Goal: Information Seeking & Learning: Learn about a topic

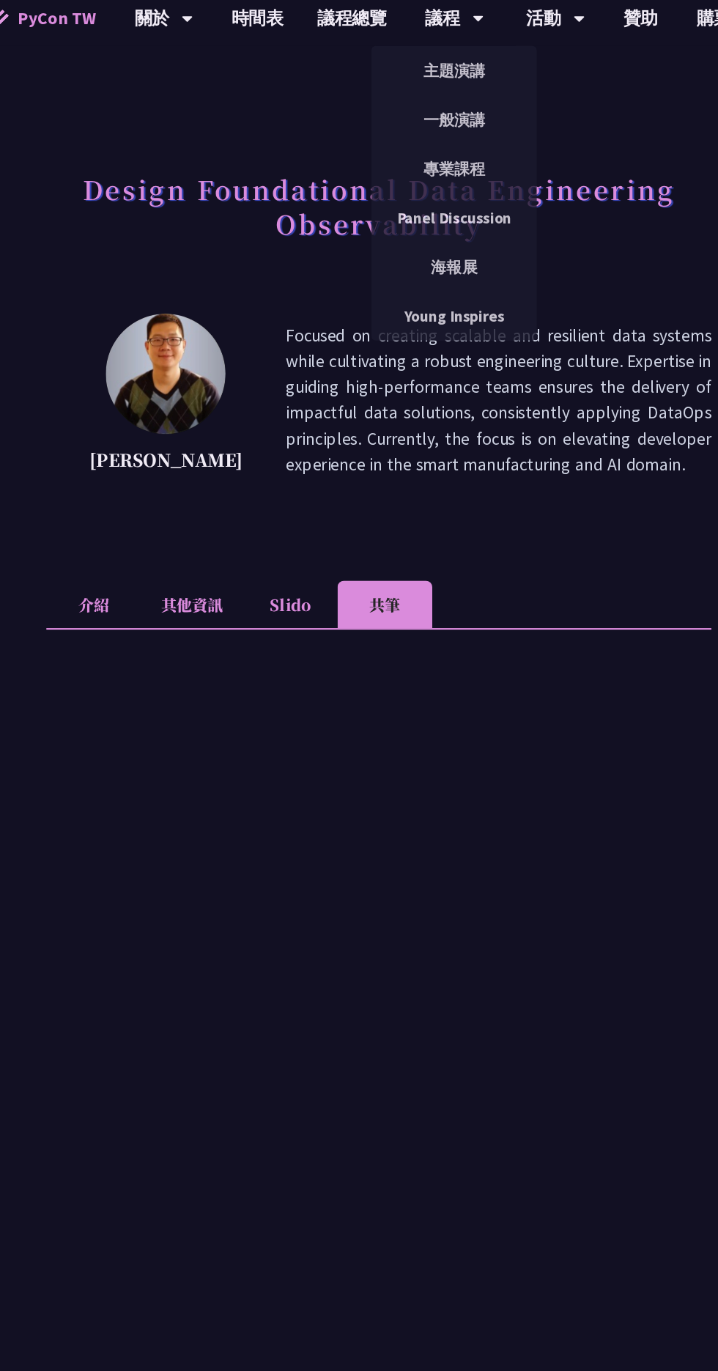
click at [276, 34] on link "時間表" at bounding box center [255, 23] width 73 height 47
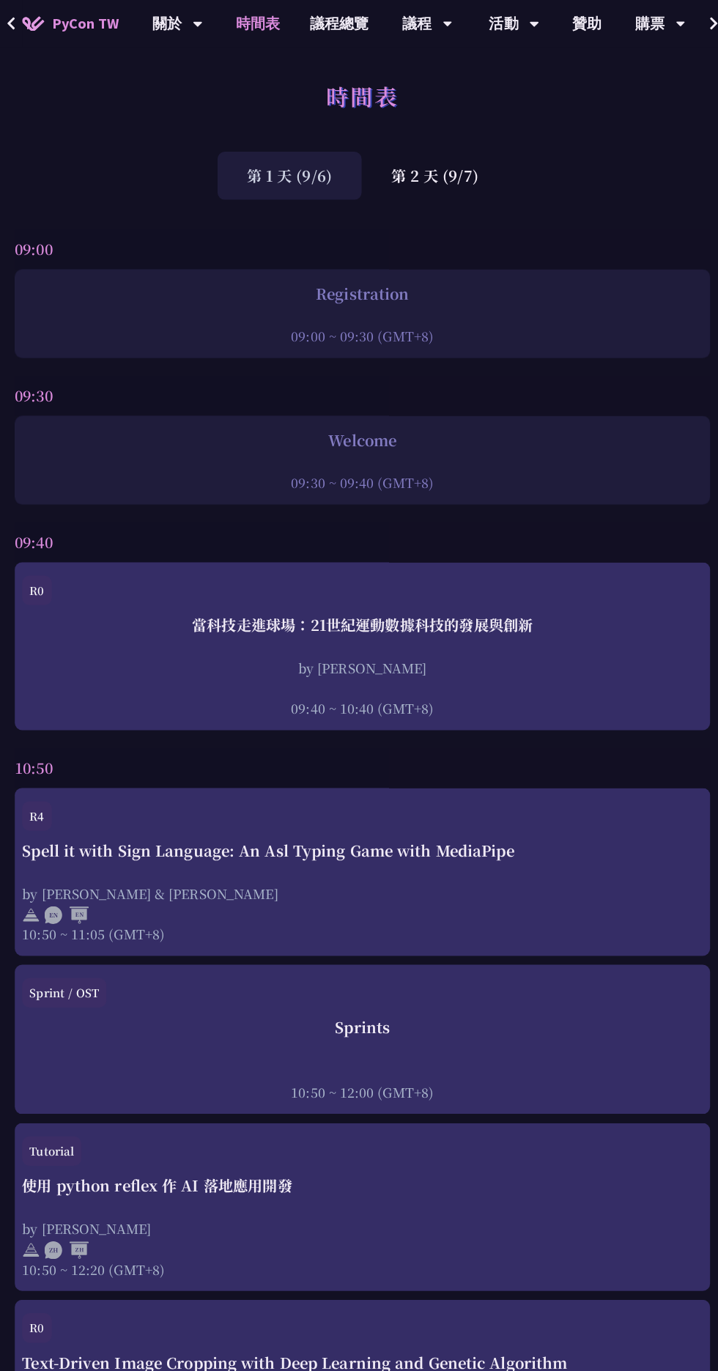
click at [412, 187] on div "第 2 天 (9/7)" at bounding box center [430, 174] width 145 height 48
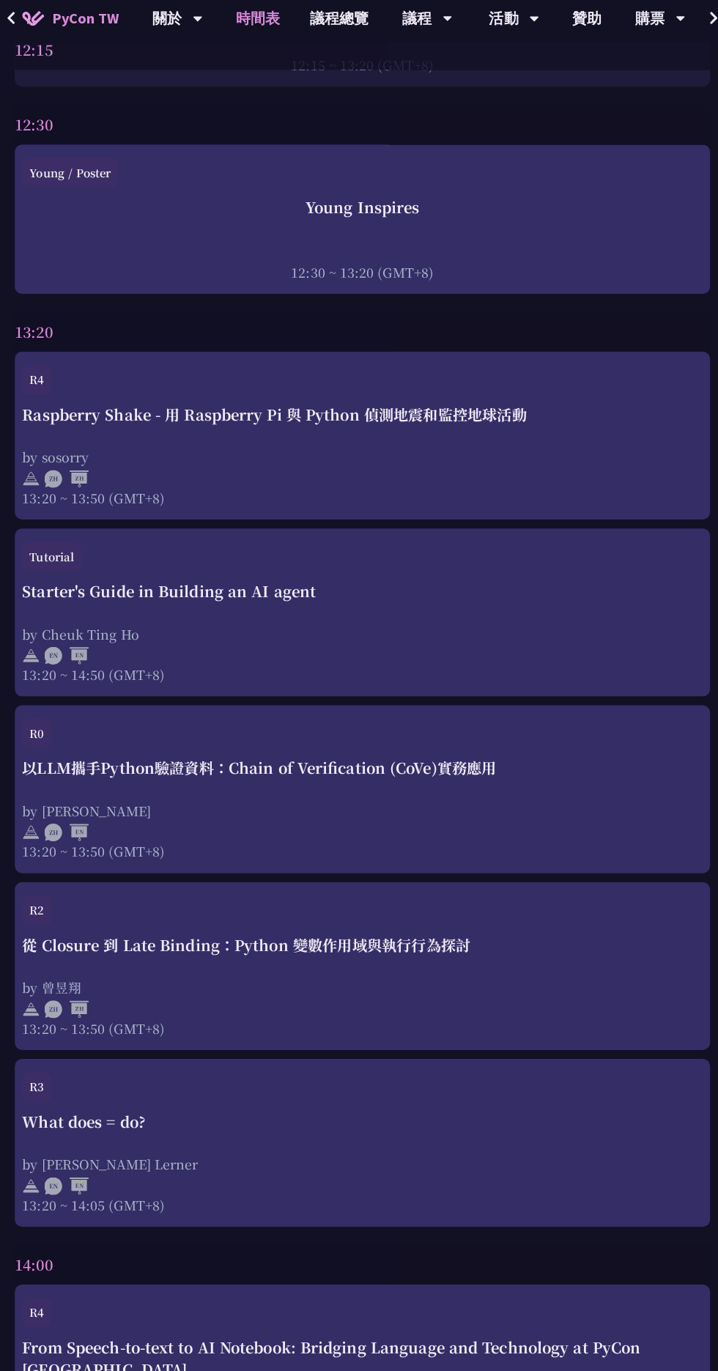
scroll to position [2542, 0]
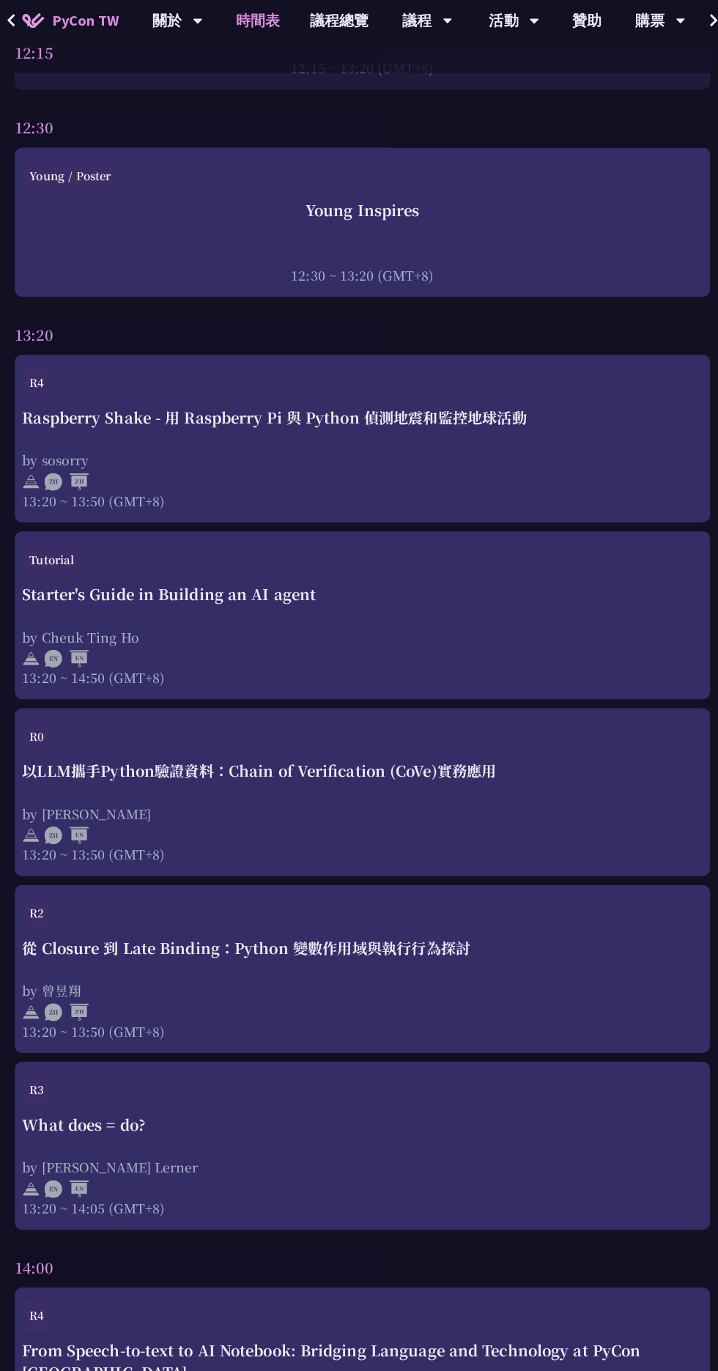
click at [600, 776] on div "以LLM攜手Python驗證資料：Chain of Verification (CoVe)實務應用 by [PERSON_NAME] 13:20 ~ 13:5…" at bounding box center [359, 807] width 674 height 103
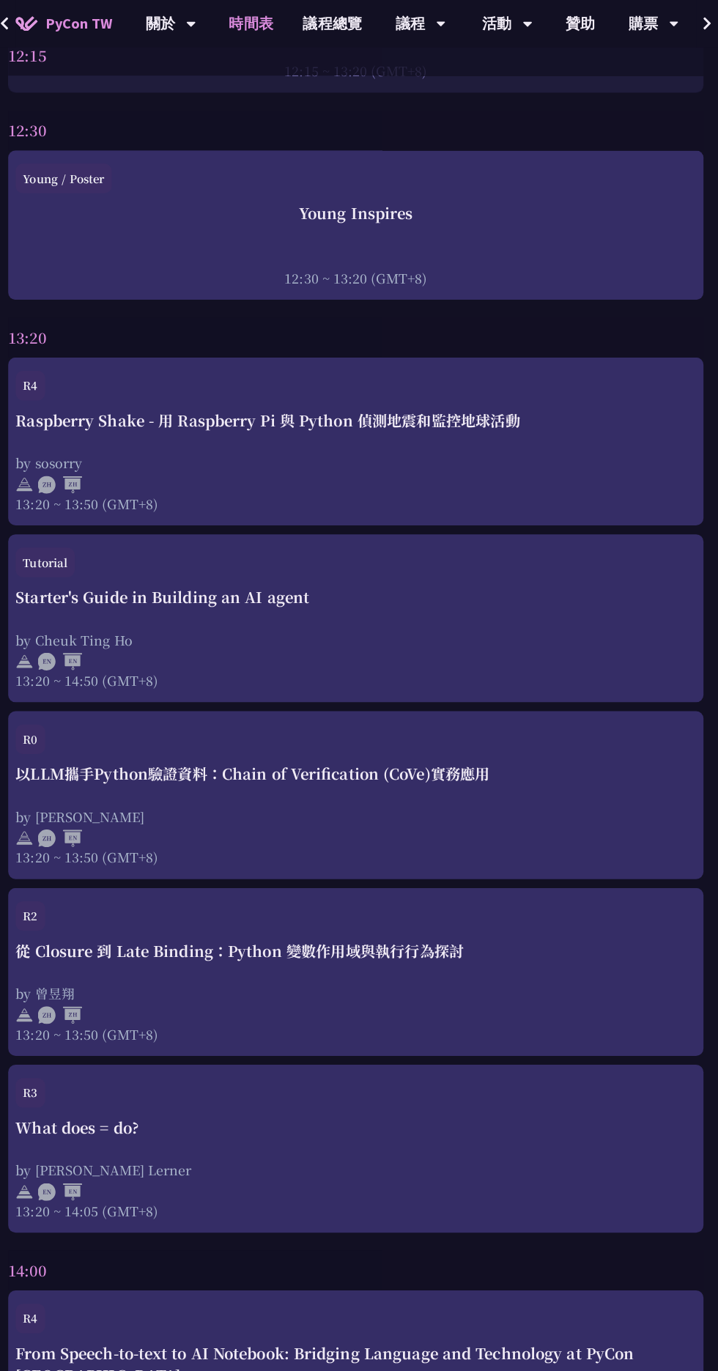
scroll to position [2542, 0]
